Goal: Transaction & Acquisition: Book appointment/travel/reservation

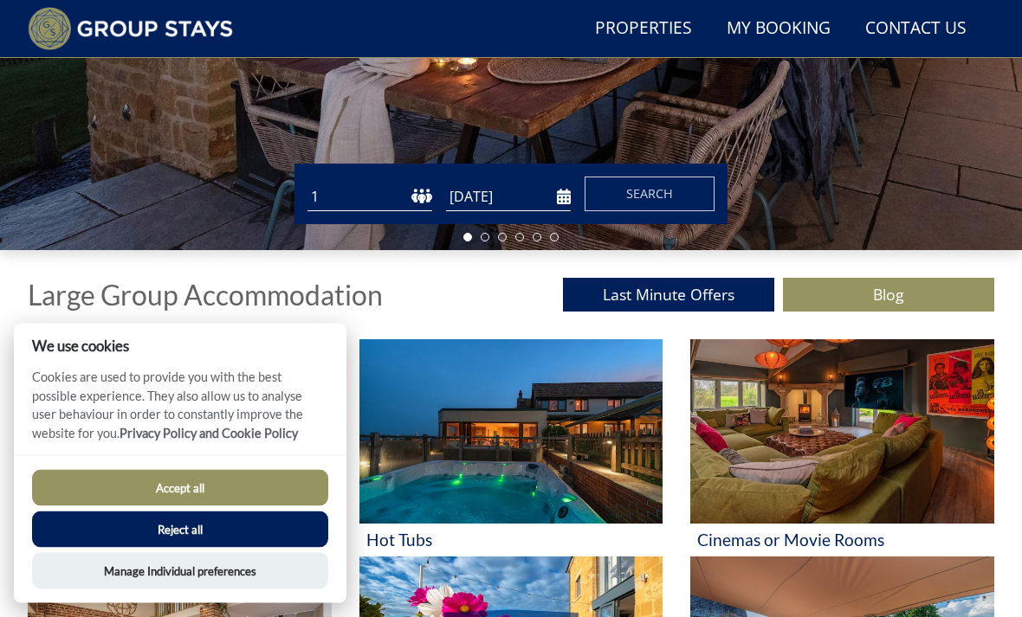
scroll to position [418, 0]
click at [128, 548] on button "Reject all" at bounding box center [180, 530] width 296 height 36
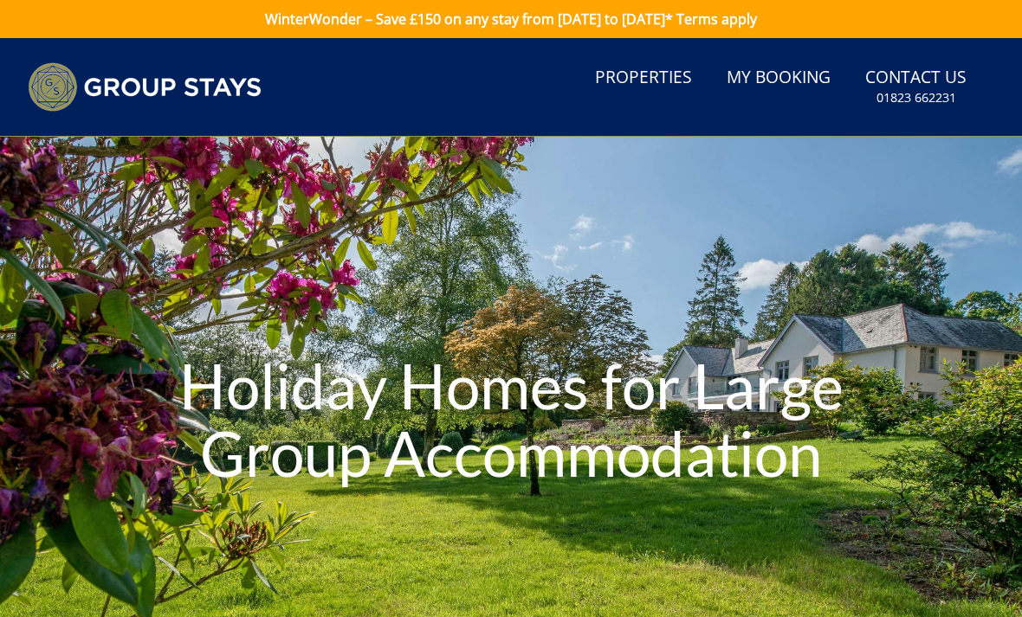
click at [790, 115] on header "Search Menu Properties My Booking Contact Us [PHONE_NUMBER] Search Check Availa…" at bounding box center [511, 87] width 1022 height 99
click at [815, 84] on link "My Booking" at bounding box center [778, 78] width 118 height 39
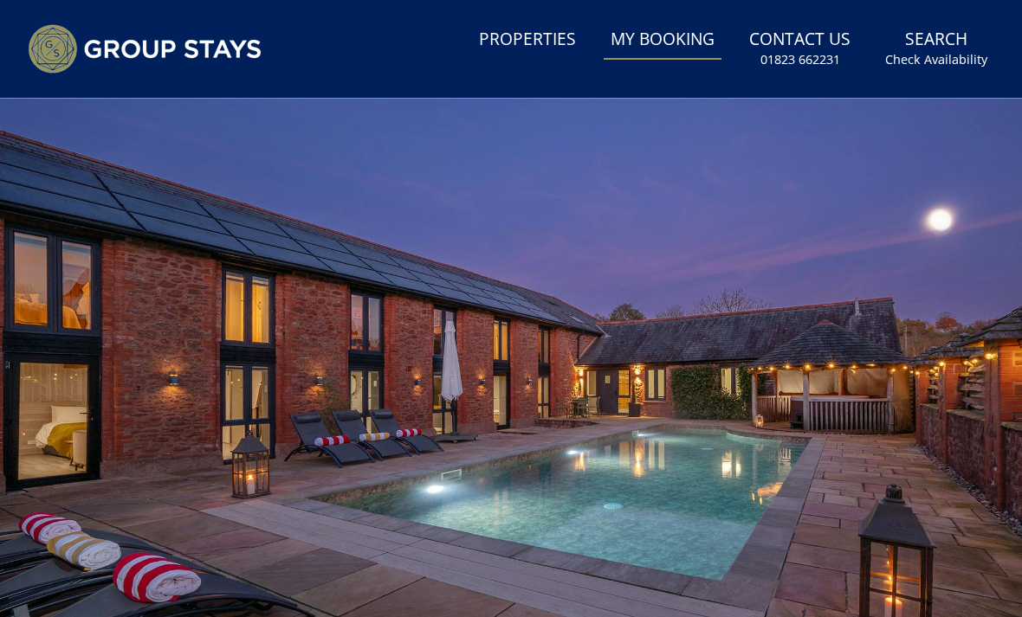
scroll to position [41, 0]
click at [672, 56] on link "My Booking" at bounding box center [662, 40] width 118 height 39
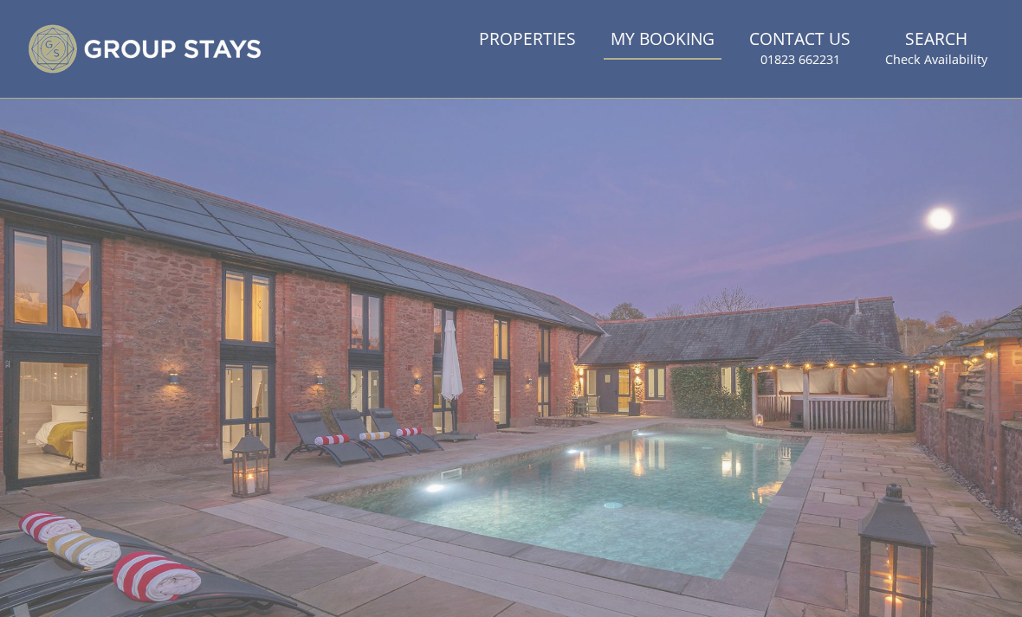
click at [679, 47] on link "My Booking" at bounding box center [662, 40] width 118 height 39
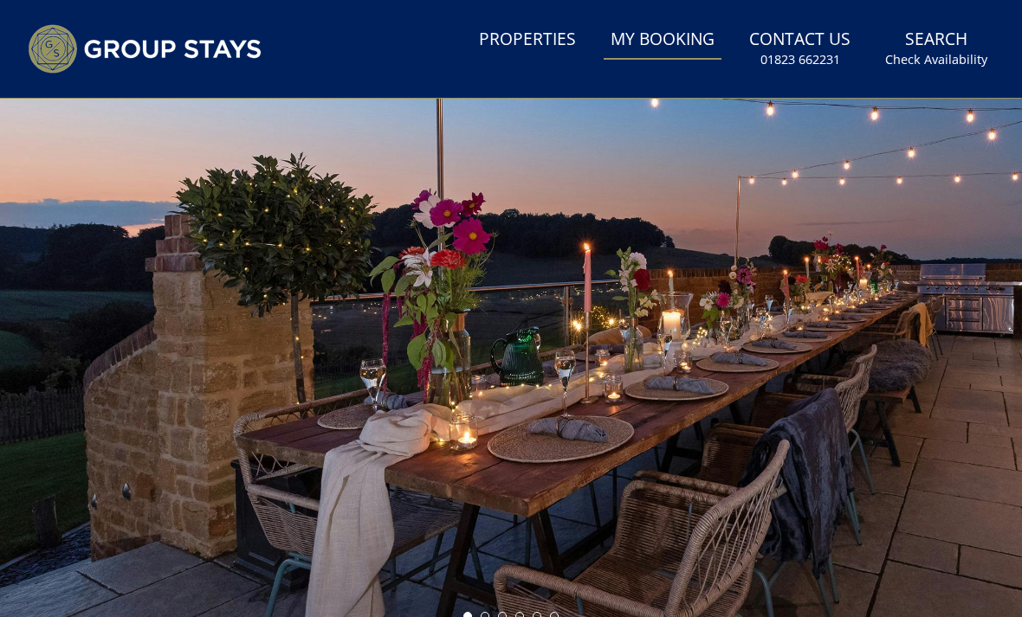
scroll to position [0, 0]
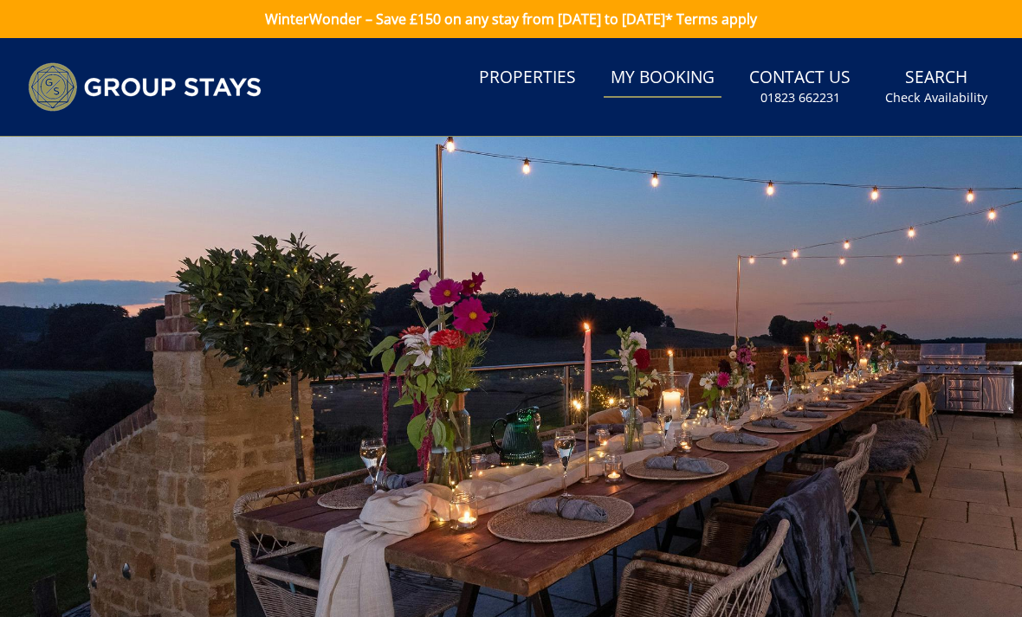
click at [955, 93] on small "Check Availability" at bounding box center [936, 97] width 102 height 17
click at [943, 81] on link "Search Check Availability" at bounding box center [936, 87] width 116 height 56
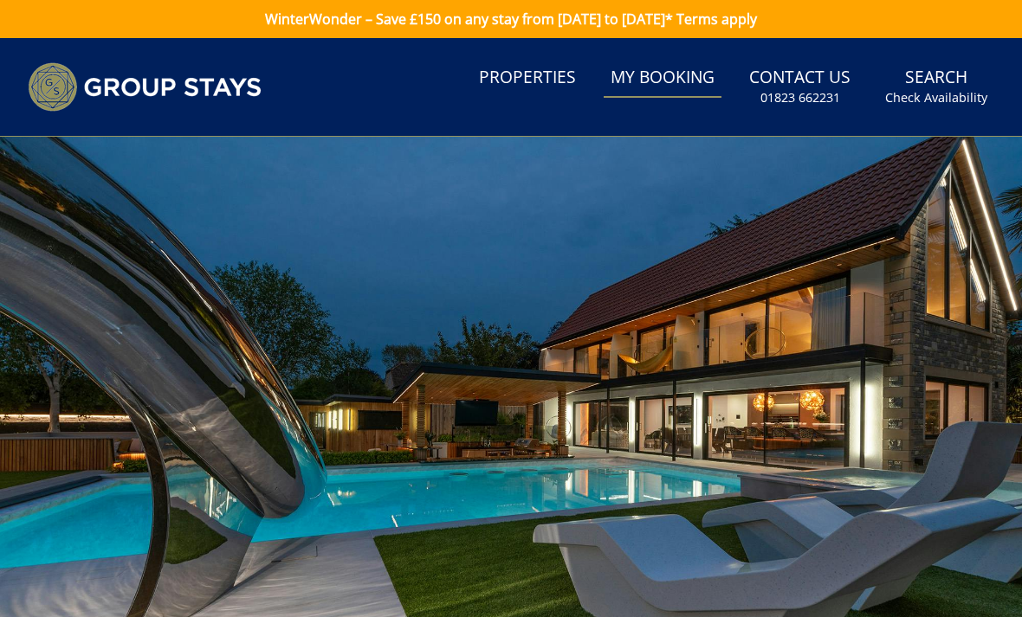
click at [921, 94] on small "Check Availability" at bounding box center [936, 97] width 102 height 17
click at [951, 61] on link "Search Check Availability" at bounding box center [936, 87] width 116 height 56
click at [965, 99] on small "Check Availability" at bounding box center [936, 97] width 102 height 17
click at [980, 106] on link "Search Check Availability" at bounding box center [936, 87] width 116 height 56
click at [983, 106] on link "Search Check Availability" at bounding box center [936, 87] width 116 height 56
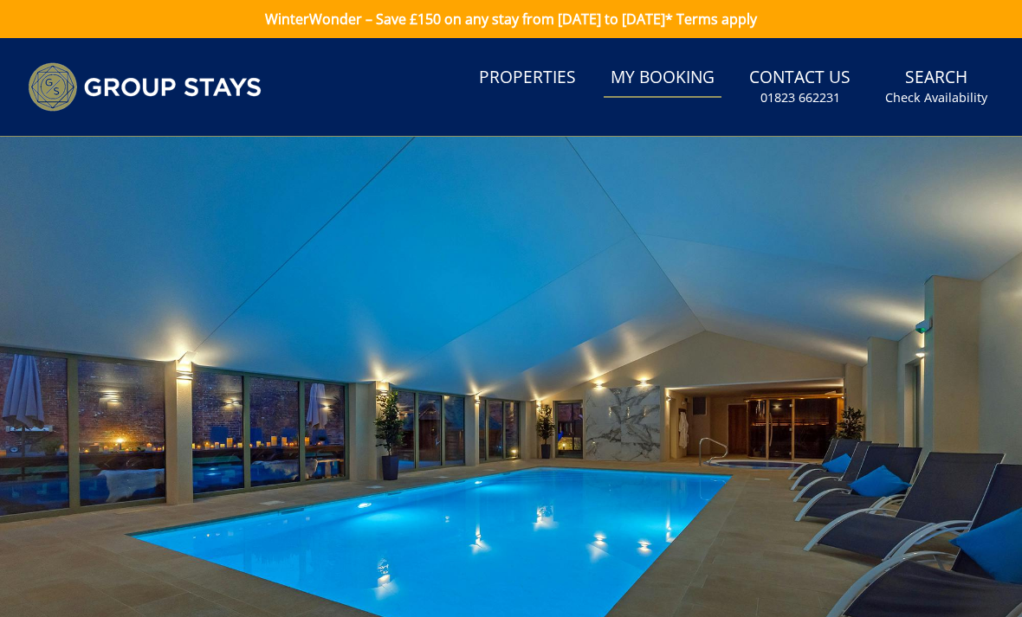
click at [939, 107] on link "Search Check Availability" at bounding box center [936, 87] width 116 height 56
click at [941, 106] on link "Search Check Availability" at bounding box center [936, 87] width 116 height 56
click at [940, 106] on link "Search Check Availability" at bounding box center [936, 87] width 116 height 56
click at [911, 92] on small "Check Availability" at bounding box center [936, 97] width 102 height 17
click at [910, 92] on small "Check Availability" at bounding box center [936, 97] width 102 height 17
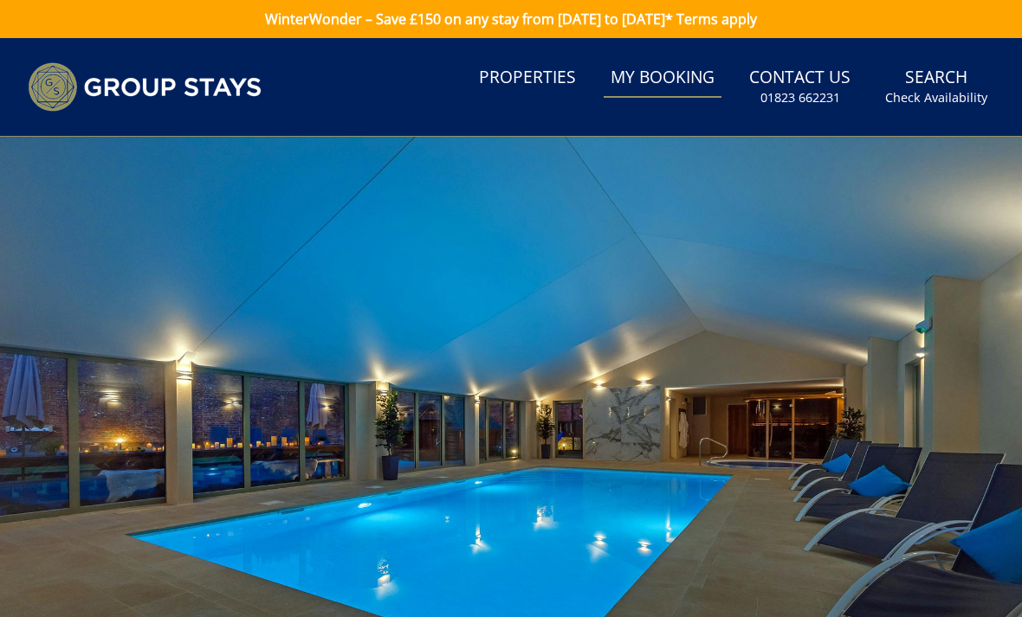
click at [946, 101] on small "Check Availability" at bounding box center [936, 97] width 102 height 17
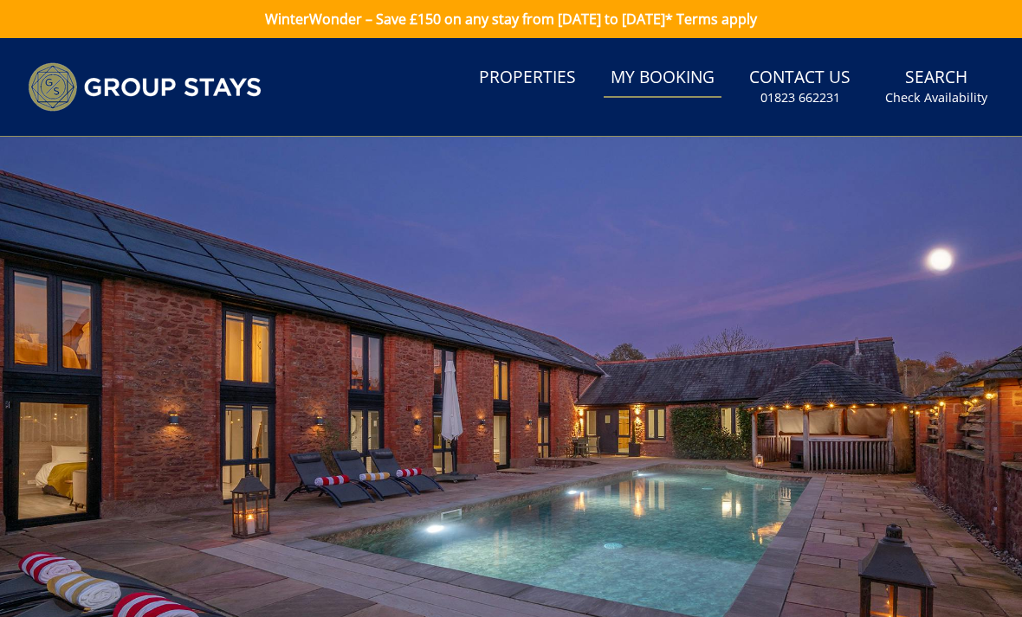
click at [549, 85] on link "Properties" at bounding box center [527, 78] width 111 height 39
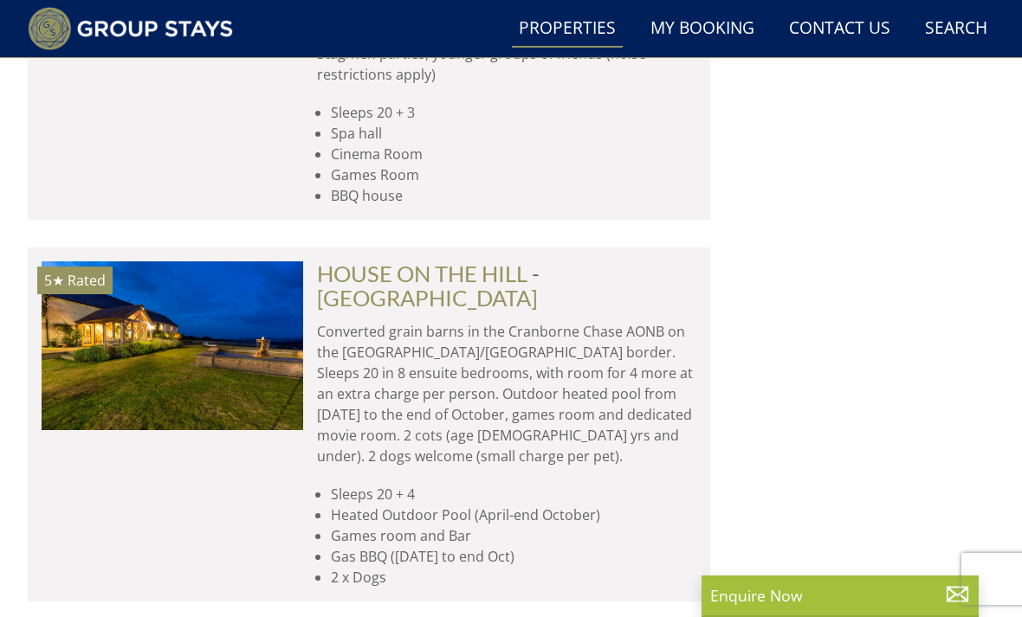
scroll to position [0, 261]
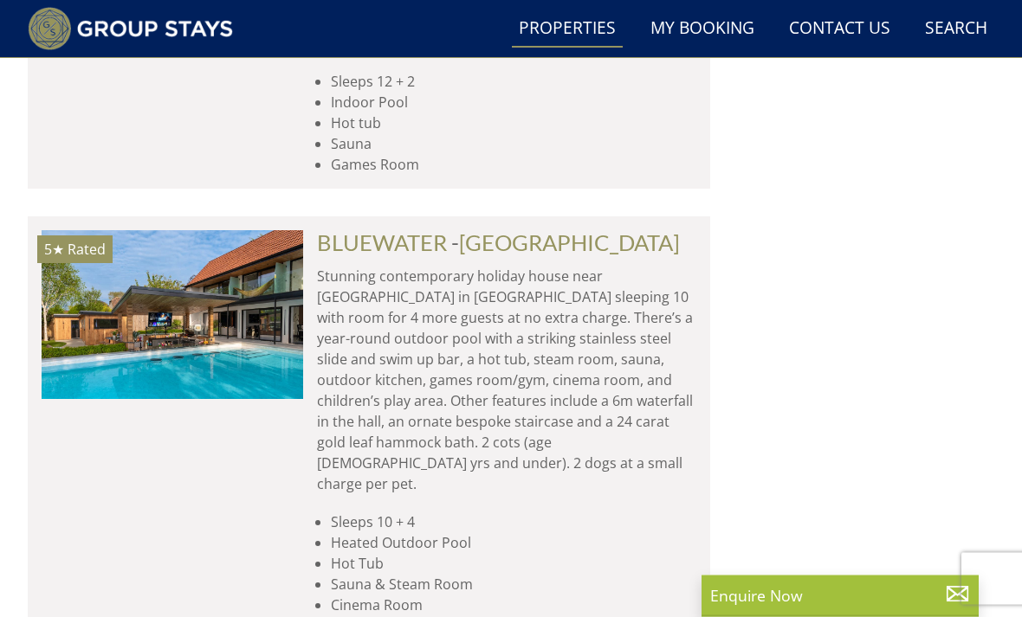
scroll to position [14020, 0]
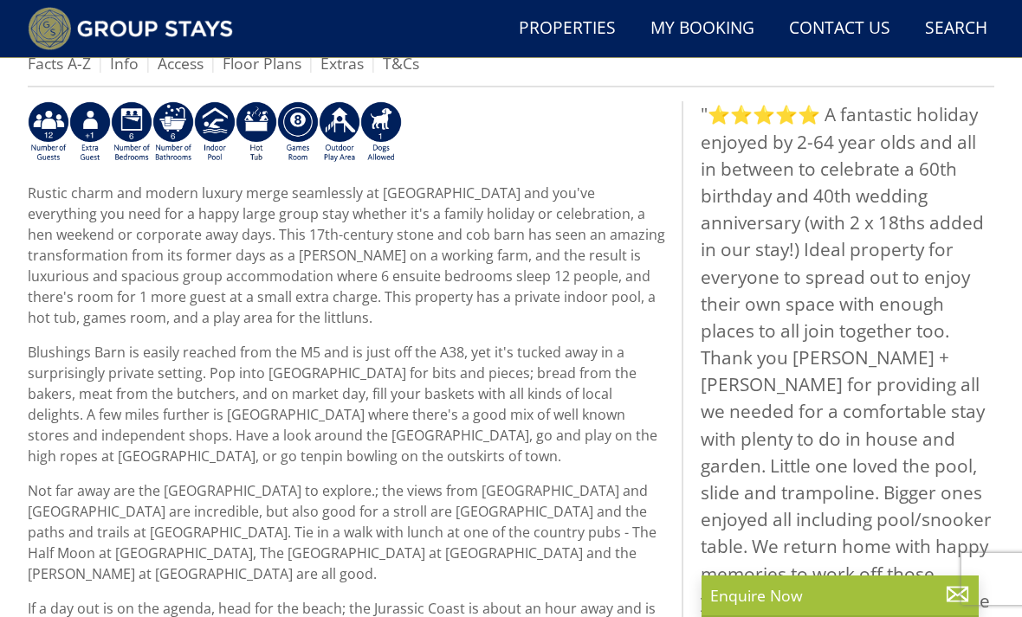
scroll to position [683, 0]
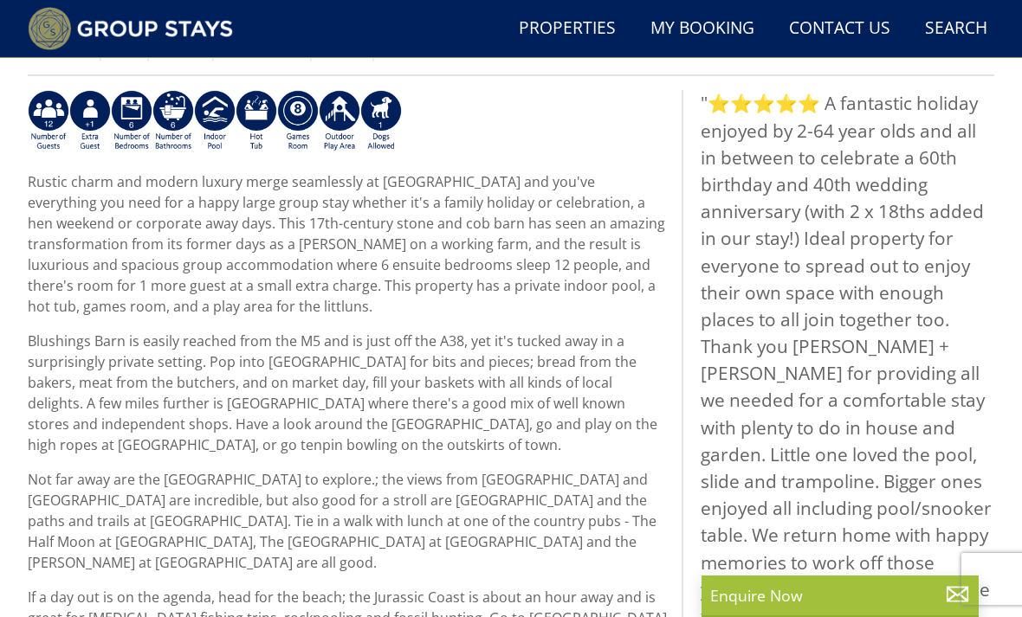
click at [139, 111] on img at bounding box center [132, 121] width 42 height 62
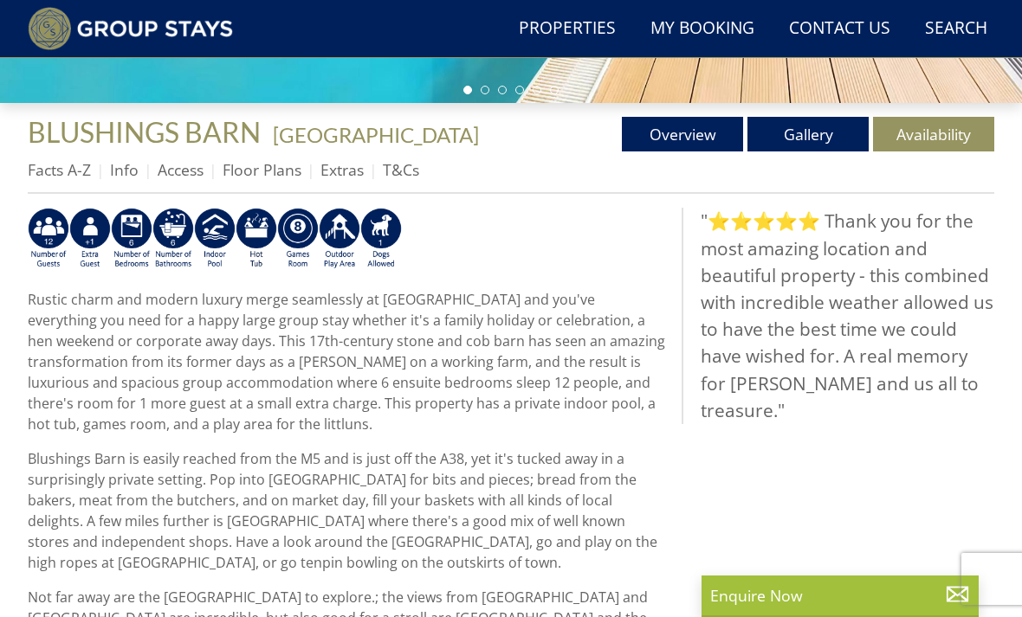
scroll to position [608, 0]
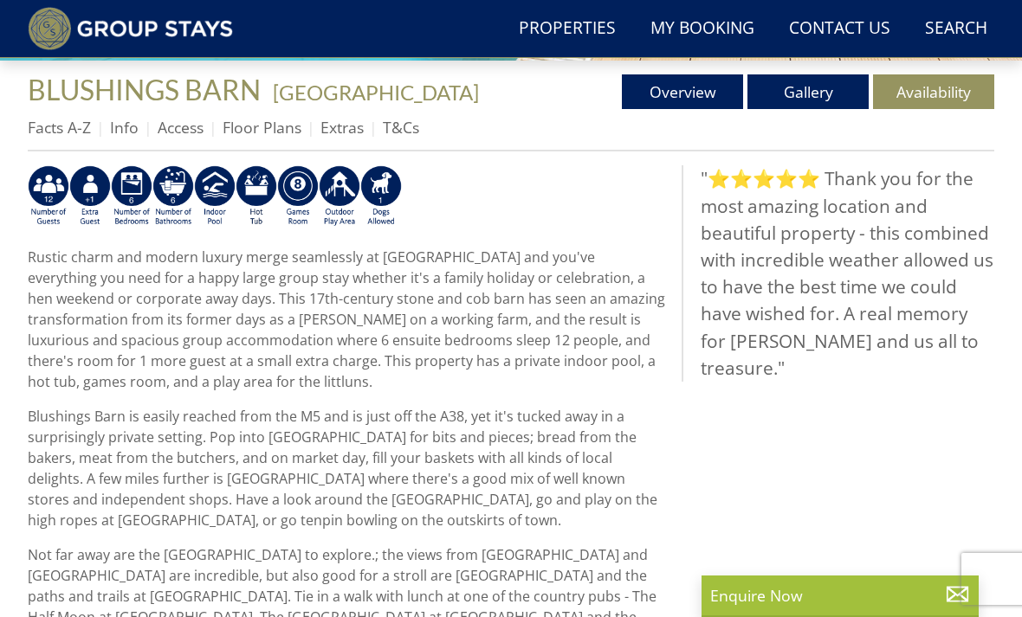
click at [137, 194] on img at bounding box center [132, 196] width 42 height 62
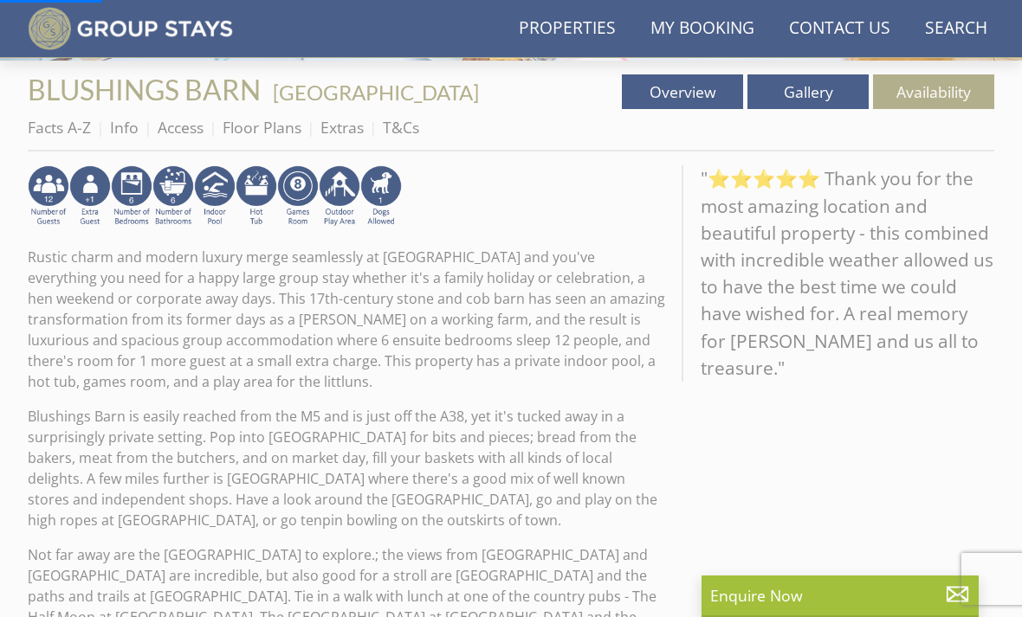
scroll to position [0, 0]
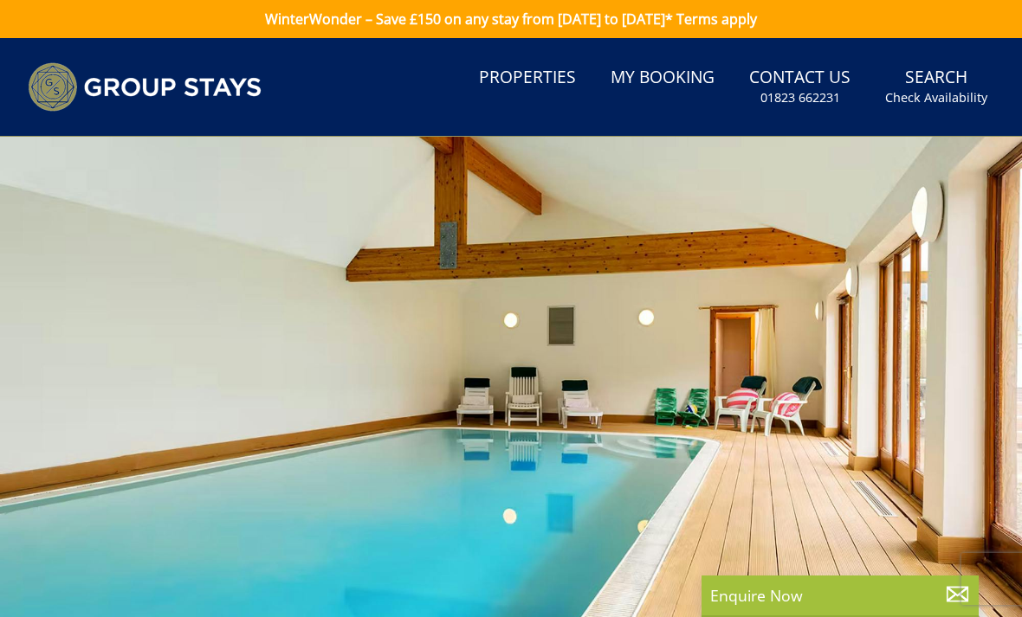
click at [129, 185] on div at bounding box center [511, 423] width 1022 height 572
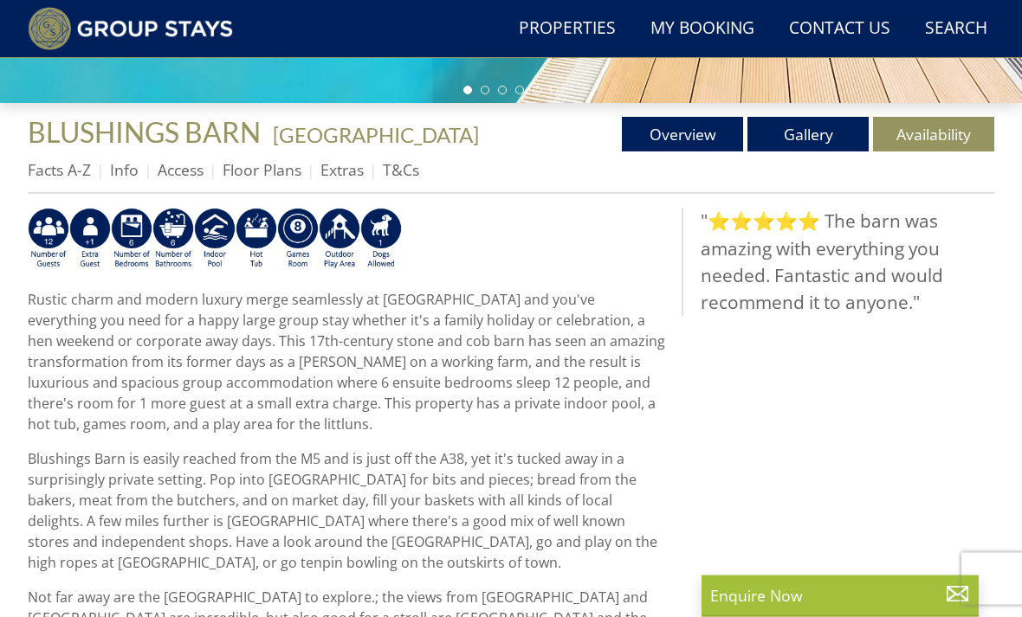
scroll to position [565, 0]
click at [215, 231] on img at bounding box center [215, 239] width 42 height 62
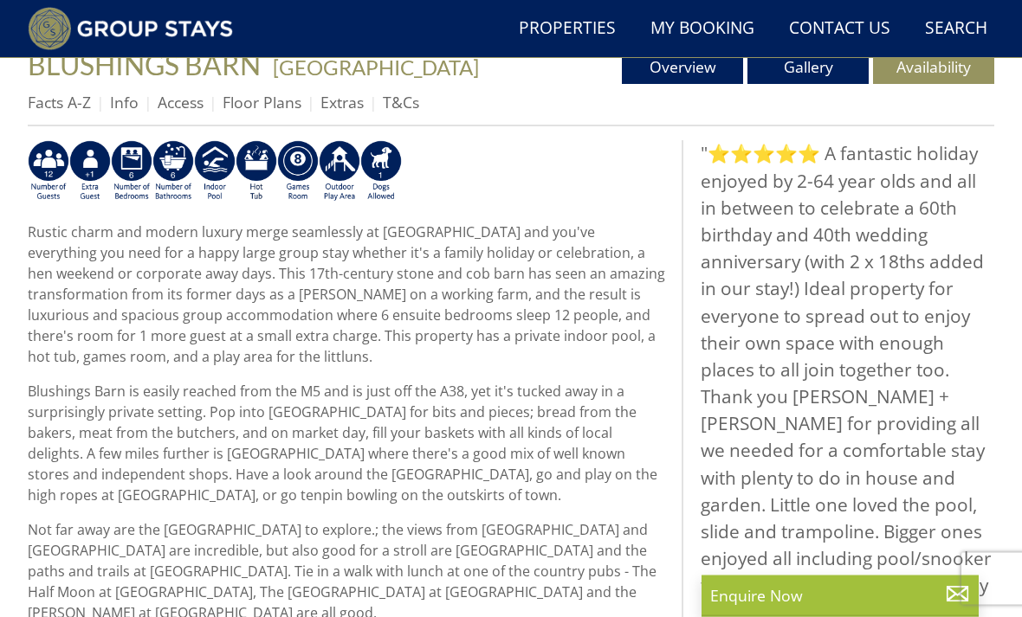
scroll to position [633, 0]
click at [139, 161] on img at bounding box center [132, 171] width 42 height 62
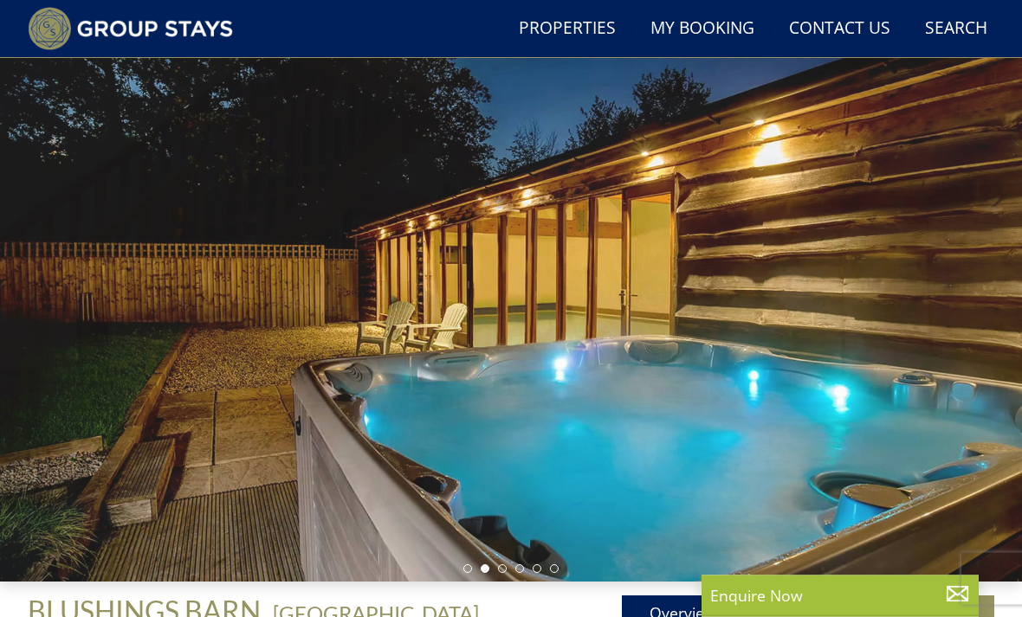
scroll to position [0, 0]
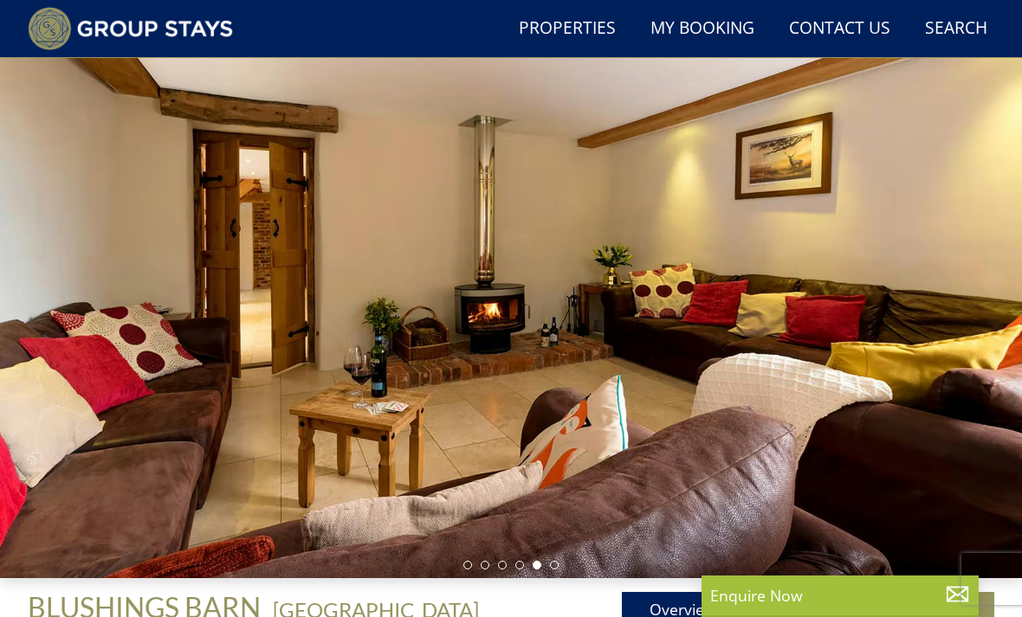
scroll to position [89, 0]
